Goal: Transaction & Acquisition: Purchase product/service

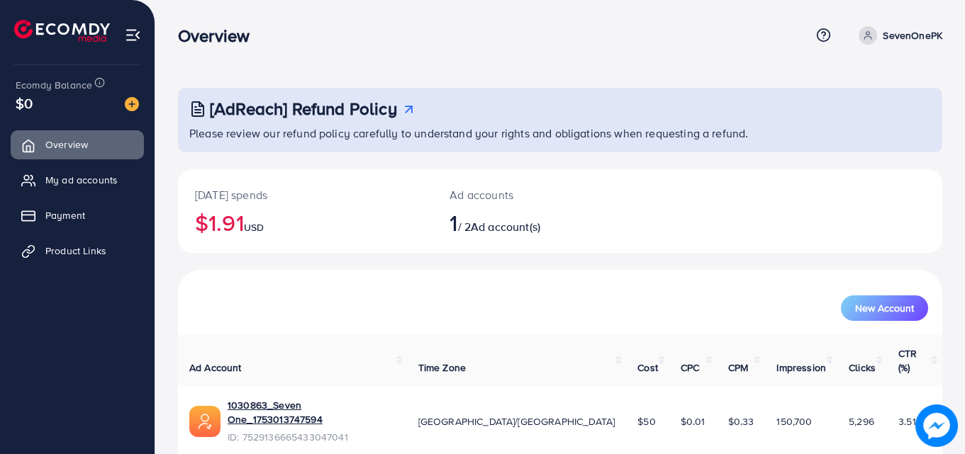
scroll to position [33, 0]
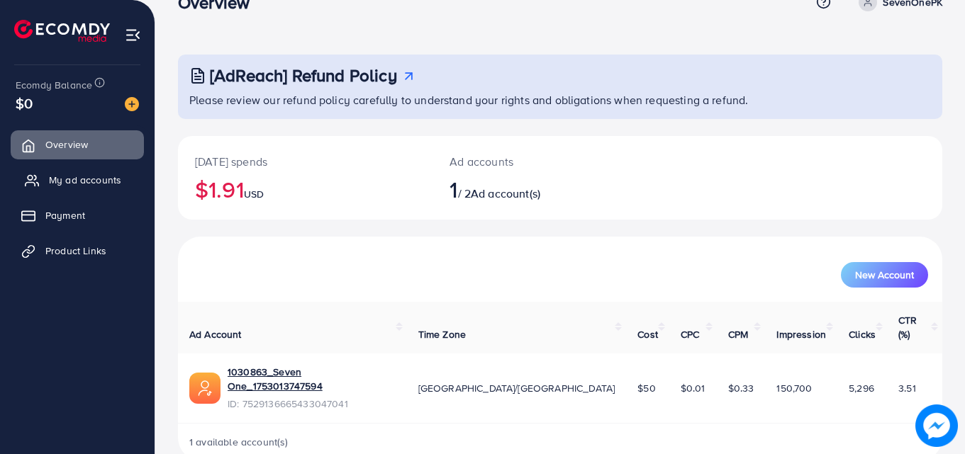
click at [112, 175] on span "My ad accounts" at bounding box center [85, 180] width 72 height 14
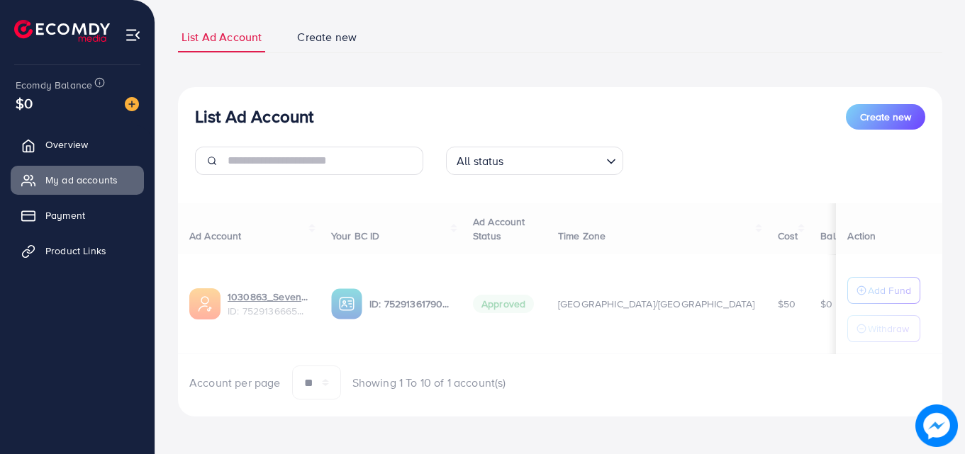
scroll to position [85, 0]
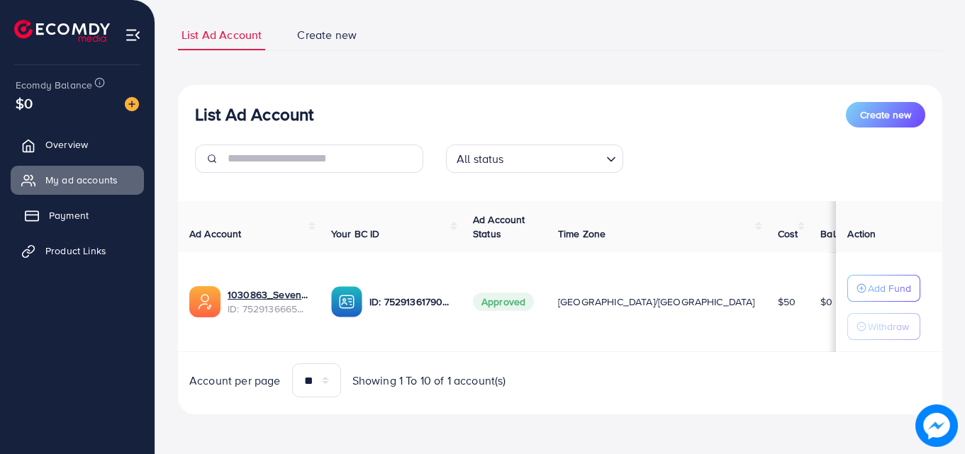
click at [118, 217] on link "Payment" at bounding box center [77, 215] width 133 height 28
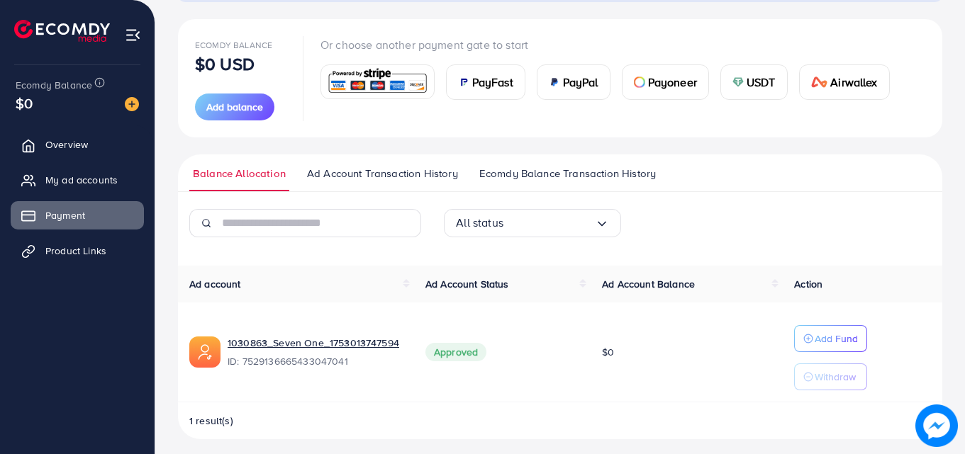
scroll to position [158, 0]
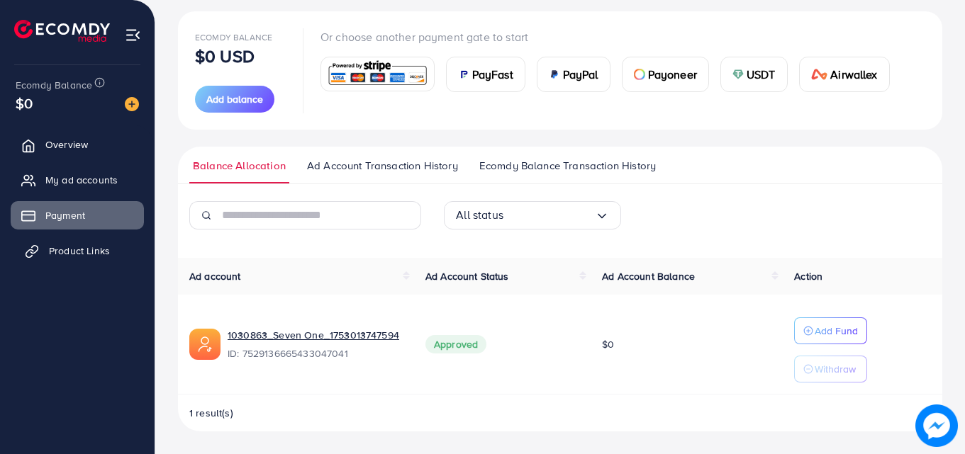
click at [85, 245] on span "Product Links" at bounding box center [79, 251] width 61 height 14
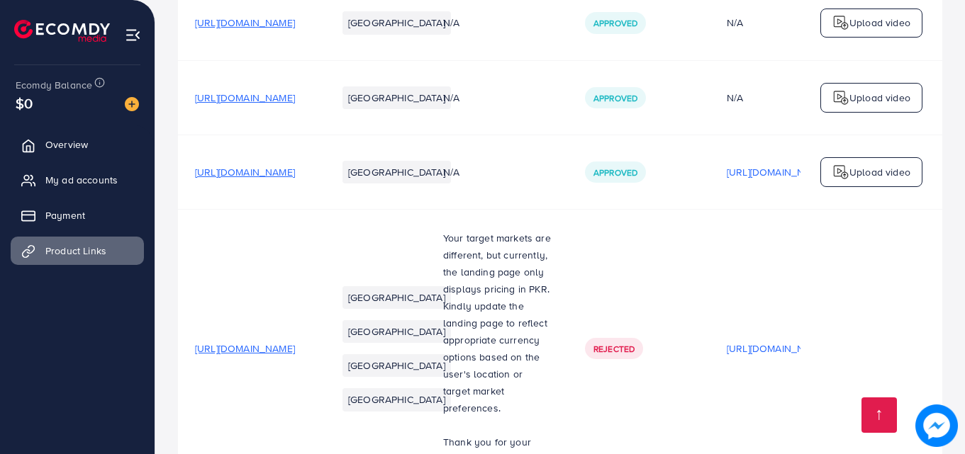
scroll to position [213, 0]
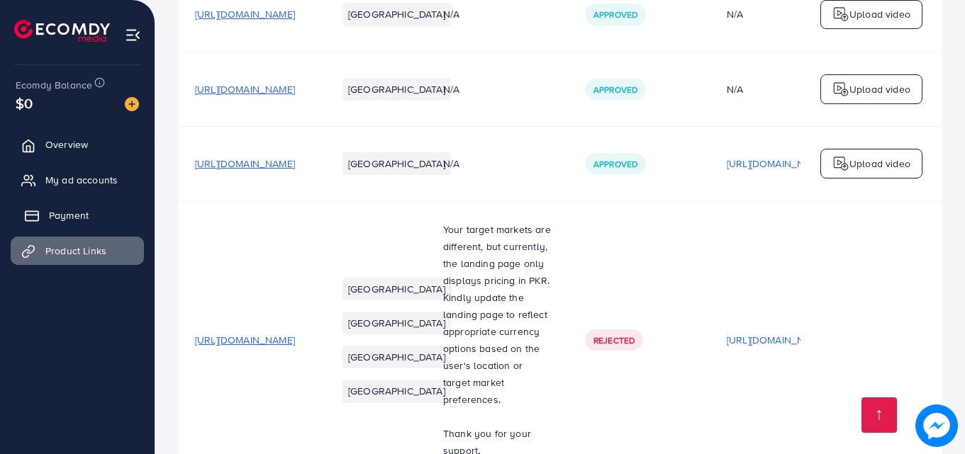
click at [83, 208] on span "Payment" at bounding box center [69, 215] width 40 height 14
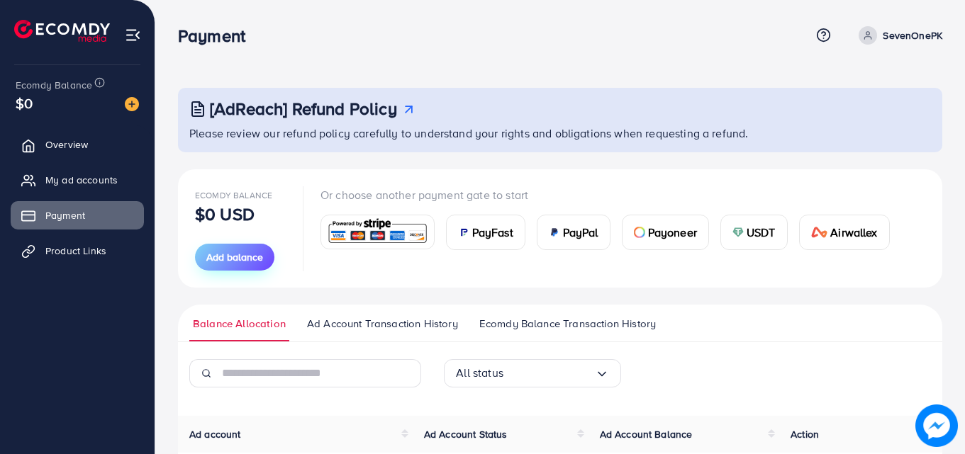
click at [264, 257] on button "Add balance" at bounding box center [234, 257] width 79 height 27
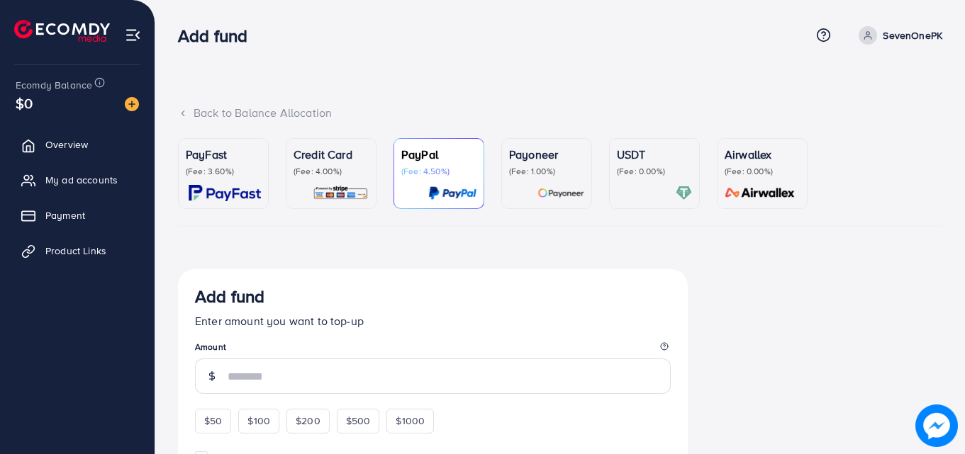
click at [339, 173] on p "(Fee: 4.00%)" at bounding box center [330, 171] width 75 height 11
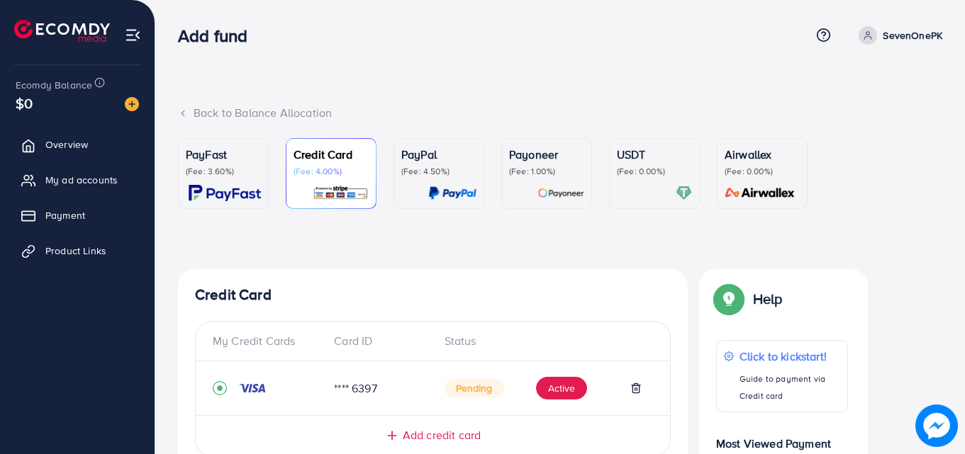
click at [647, 171] on p "(Fee: 0.00%)" at bounding box center [654, 171] width 75 height 11
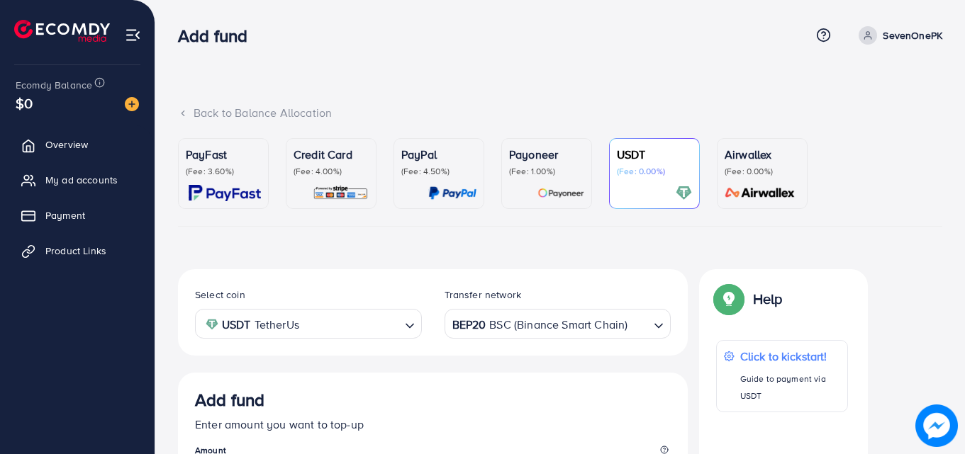
click at [224, 172] on p "(Fee: 3.60%)" at bounding box center [223, 171] width 75 height 11
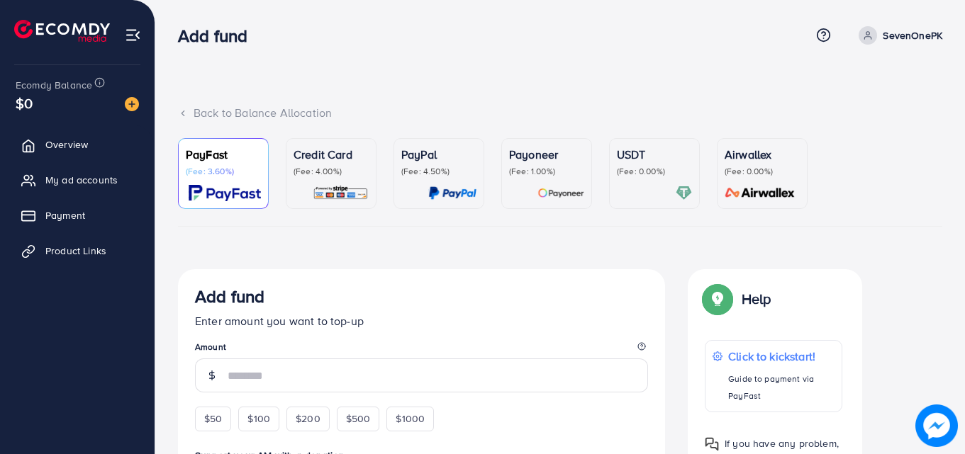
click at [327, 174] on p "(Fee: 4.00%)" at bounding box center [330, 171] width 75 height 11
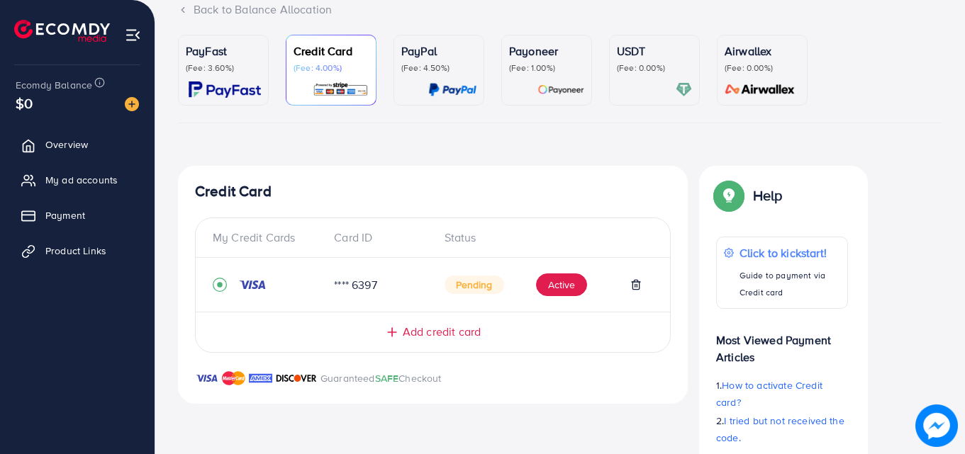
scroll to position [208, 0]
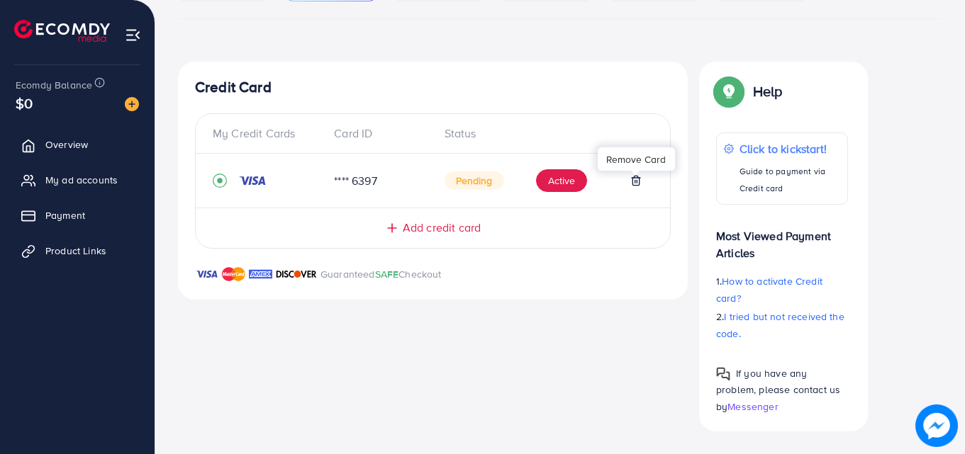
click at [633, 182] on icon at bounding box center [635, 180] width 11 height 11
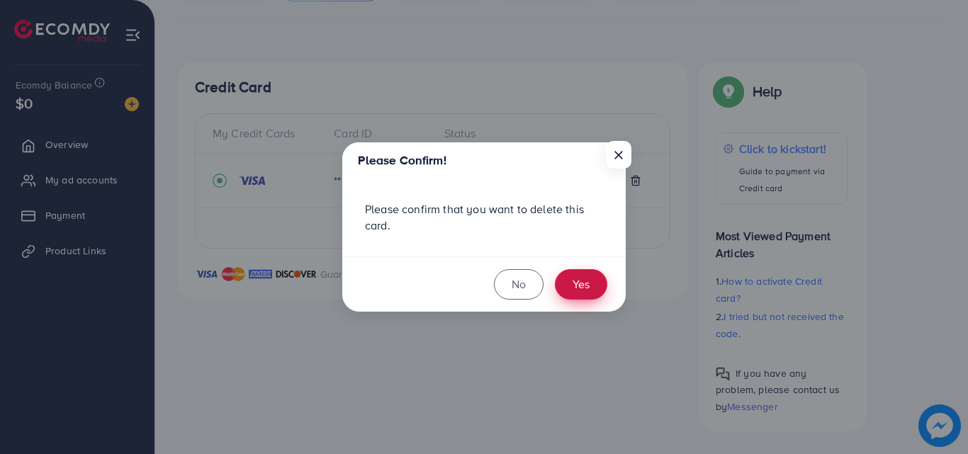
click at [569, 285] on button "Yes" at bounding box center [581, 284] width 52 height 30
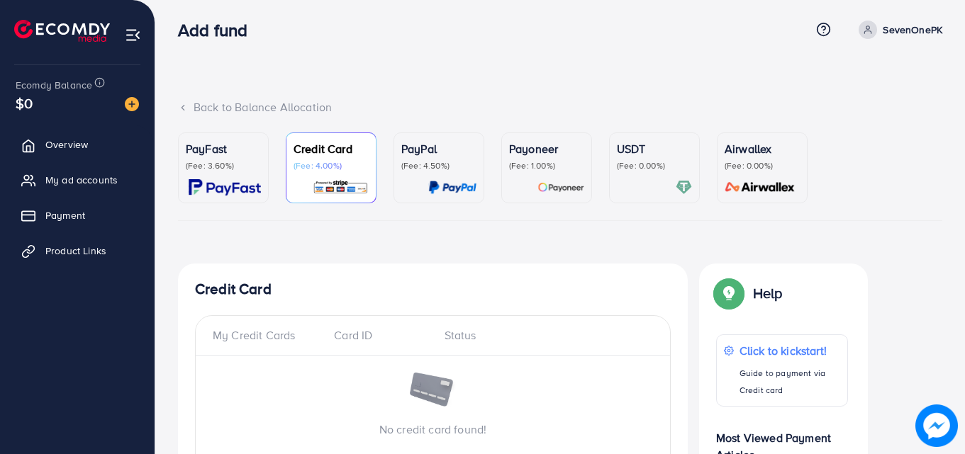
scroll to position [0, 0]
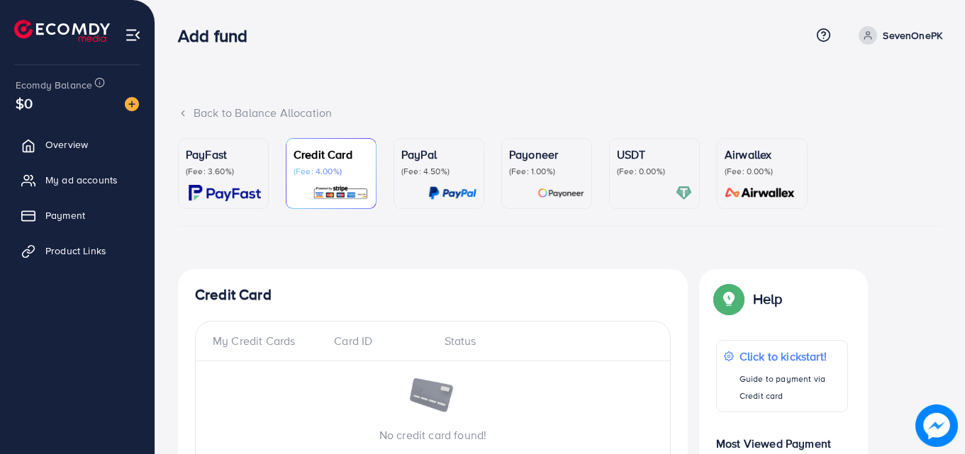
click at [410, 171] on p "(Fee: 4.50%)" at bounding box center [438, 171] width 75 height 11
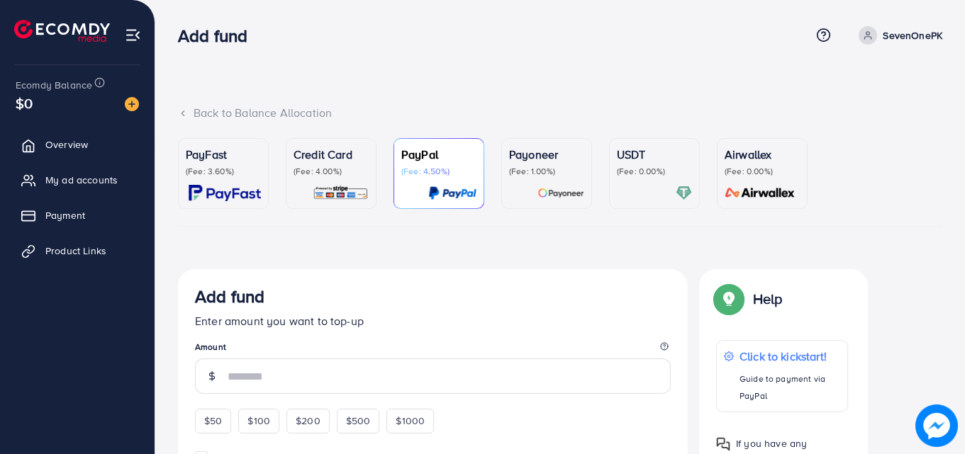
click at [337, 170] on p "(Fee: 4.00%)" at bounding box center [330, 171] width 75 height 11
